Goal: Task Accomplishment & Management: Manage account settings

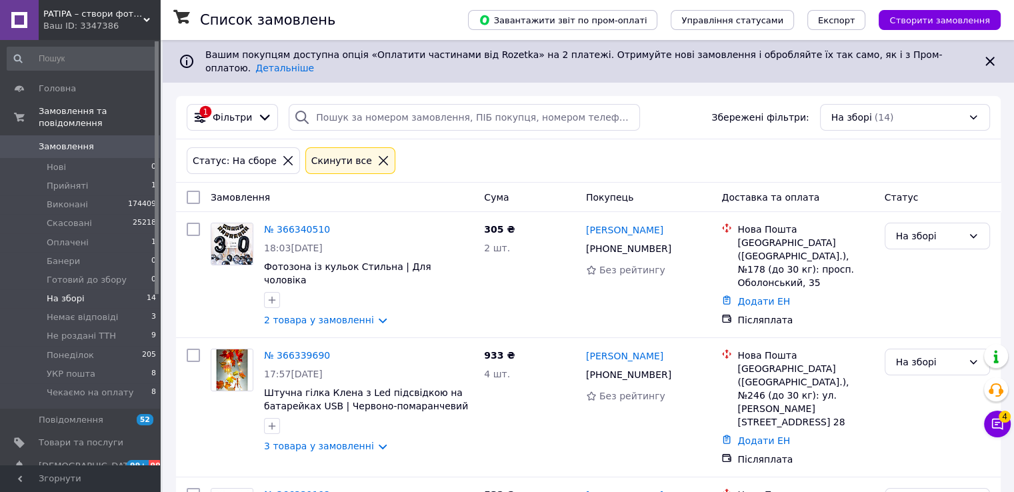
click at [75, 293] on span "На зборі" at bounding box center [66, 299] width 38 height 12
click at [195, 191] on input "checkbox" at bounding box center [193, 197] width 13 height 13
checkbox input "true"
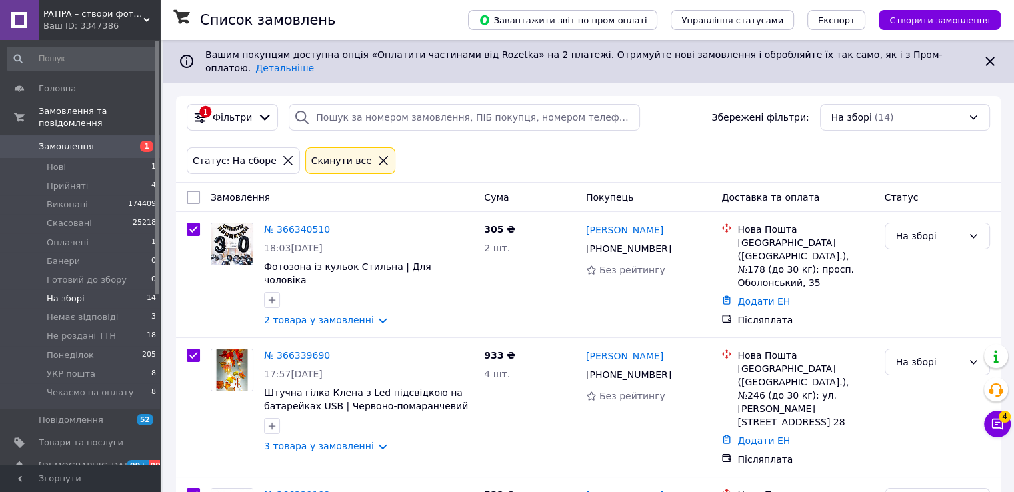
checkbox input "true"
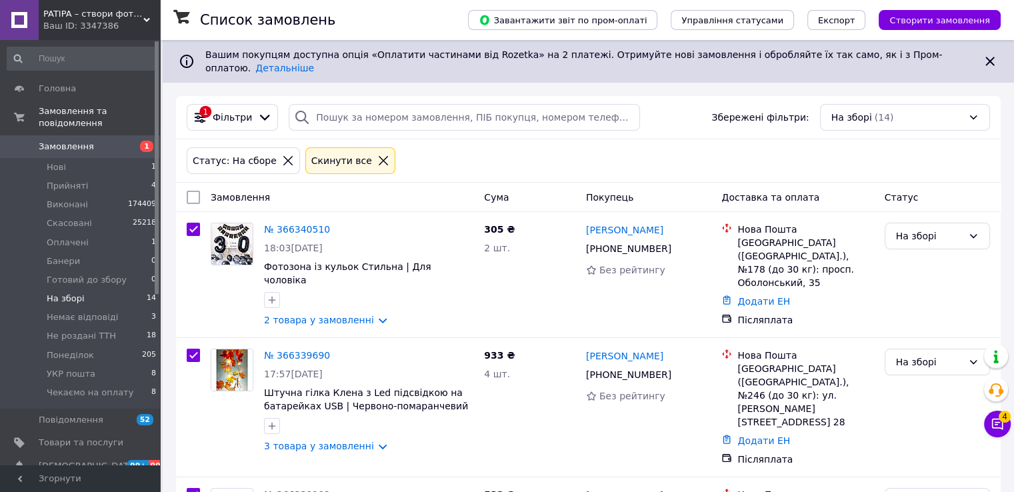
checkbox input "true"
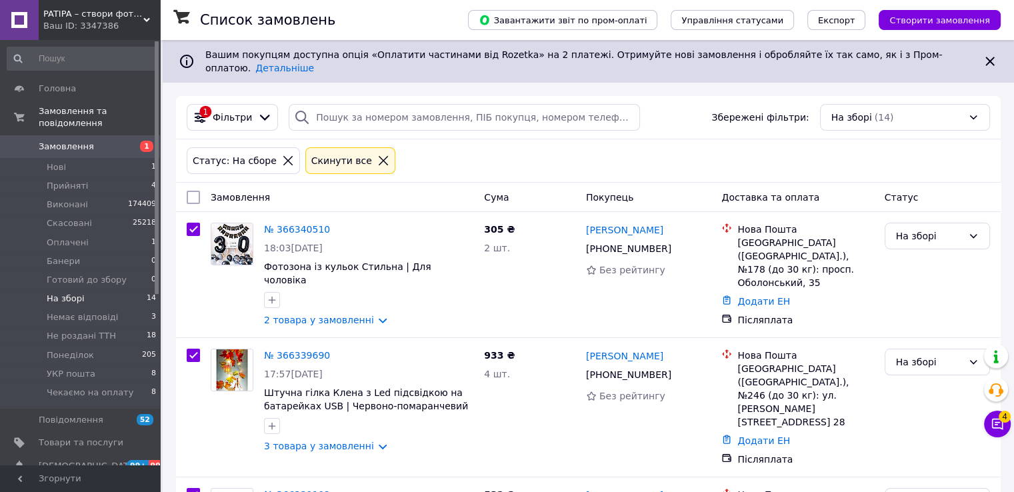
checkbox input "true"
click at [271, 191] on span "Дії для 14 замовлень" at bounding box center [252, 197] width 96 height 13
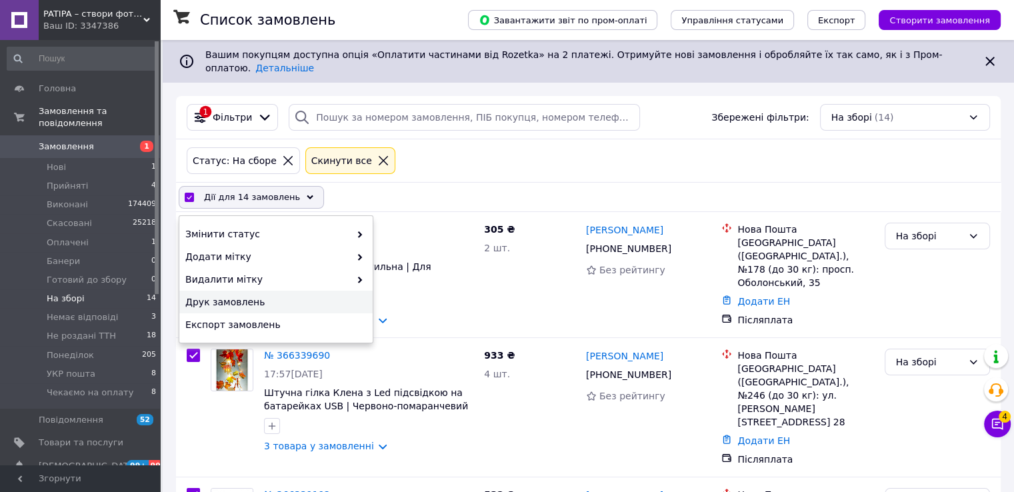
click at [250, 295] on span "Друк замовлень" at bounding box center [274, 301] width 178 height 13
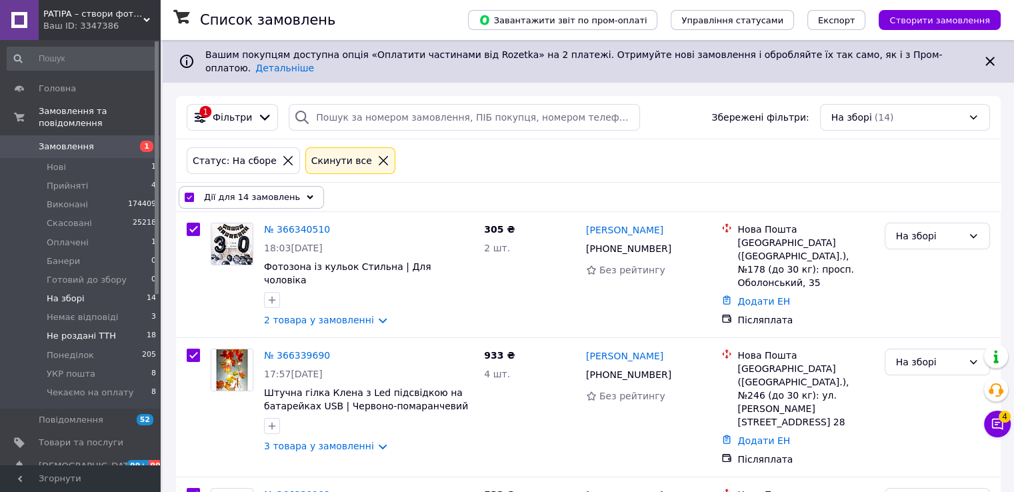
click at [98, 330] on span "Не роздані ТТН" at bounding box center [81, 336] width 69 height 12
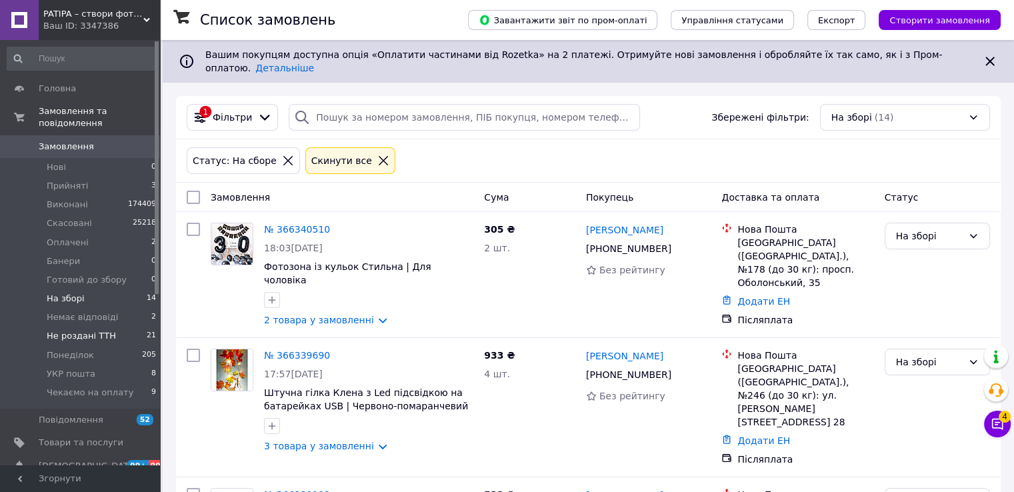
click at [112, 327] on li "Не роздані ТТН 21" at bounding box center [82, 336] width 164 height 19
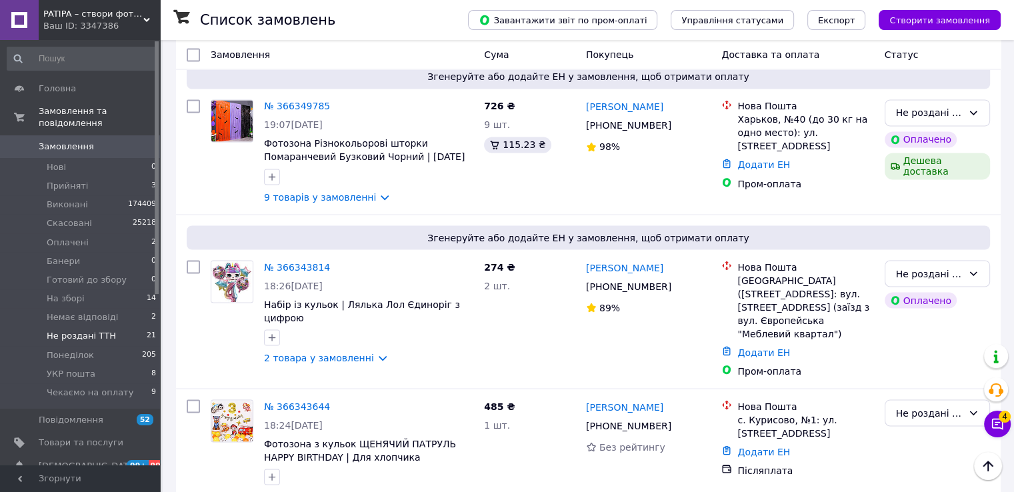
scroll to position [2411, 0]
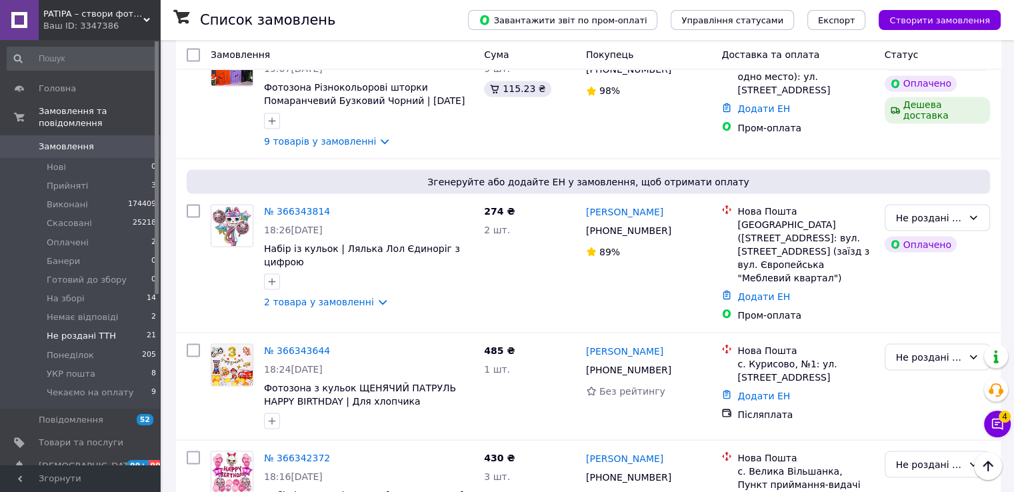
click at [355, 439] on li "по 100 позицій" at bounding box center [371, 436] width 97 height 24
